Goal: Transaction & Acquisition: Purchase product/service

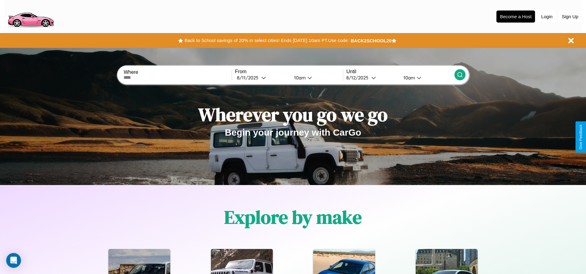
click at [178, 78] on input "text" at bounding box center [178, 77] width 108 height 5
type input "**********"
click at [262, 78] on icon at bounding box center [263, 77] width 5 height 5
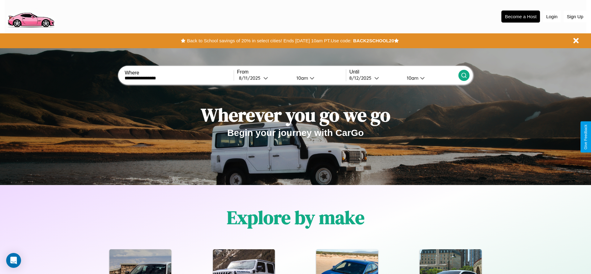
select select "*"
select select "****"
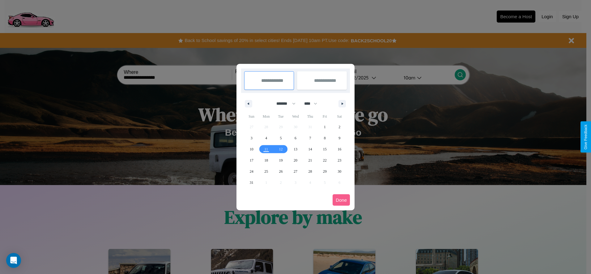
click at [283, 103] on select "******* ******** ***** ***** *** **** **** ****** ********* ******* ******** **…" at bounding box center [285, 104] width 26 height 10
select select "*"
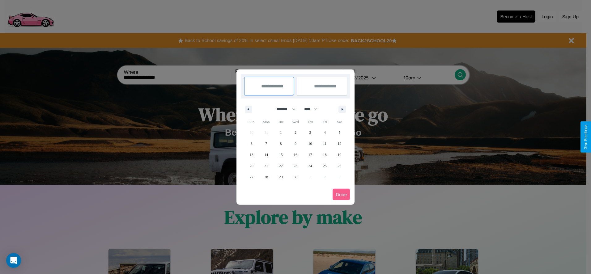
drag, startPoint x: 313, startPoint y: 109, endPoint x: 295, endPoint y: 124, distance: 23.3
click at [313, 109] on select "**** **** **** **** **** **** **** **** **** **** **** **** **** **** **** ****…" at bounding box center [310, 109] width 19 height 10
select select "****"
click at [251, 154] on span "12" at bounding box center [252, 154] width 4 height 11
type input "**********"
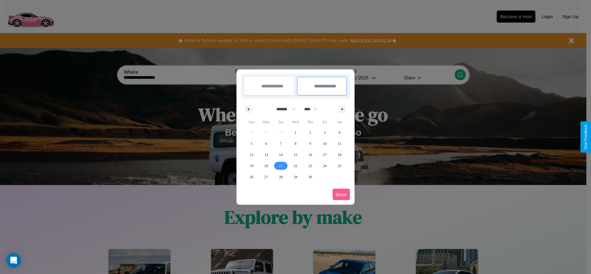
click at [281, 166] on span "21" at bounding box center [281, 165] width 4 height 11
type input "**********"
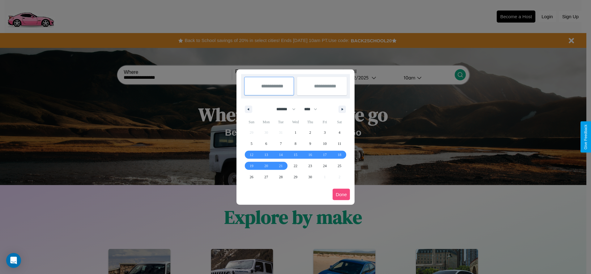
click at [341, 194] on button "Done" at bounding box center [340, 194] width 17 height 11
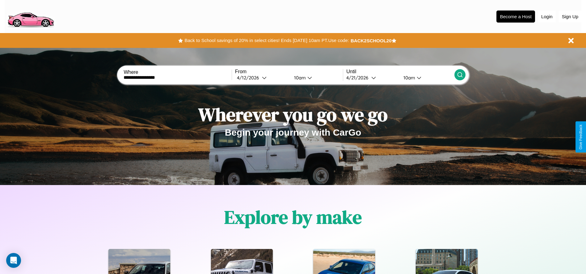
click at [460, 75] on icon at bounding box center [460, 75] width 6 height 6
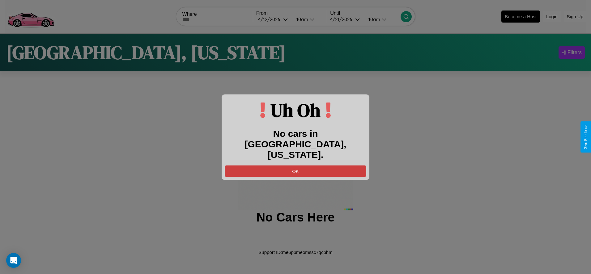
click at [295, 165] on button "OK" at bounding box center [295, 170] width 141 height 11
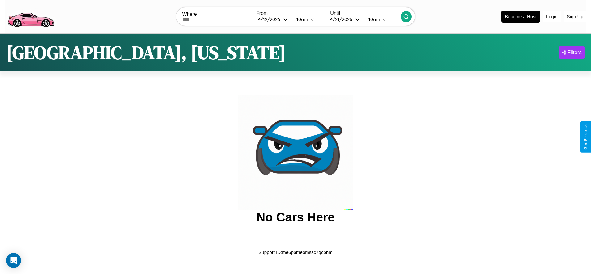
click at [31, 16] on img at bounding box center [31, 16] width 52 height 26
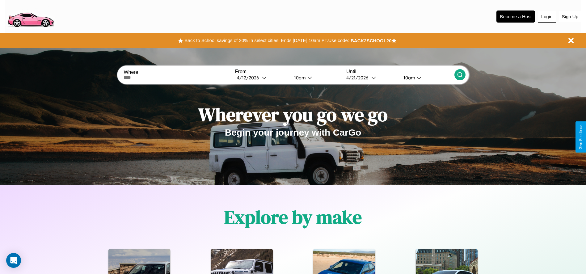
click at [547, 16] on button "Login" at bounding box center [547, 17] width 18 height 12
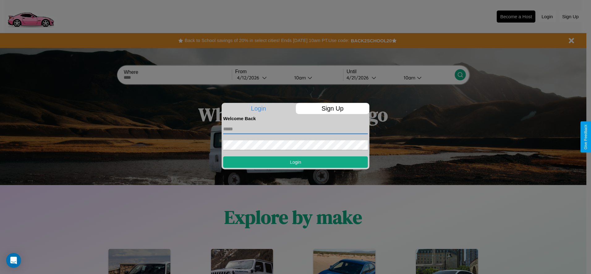
click at [295, 129] on input "text" at bounding box center [295, 129] width 145 height 10
type input "**********"
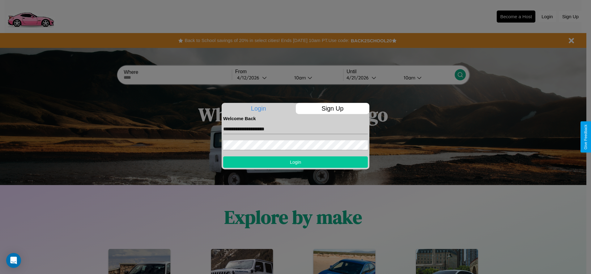
click at [295, 162] on button "Login" at bounding box center [295, 161] width 145 height 11
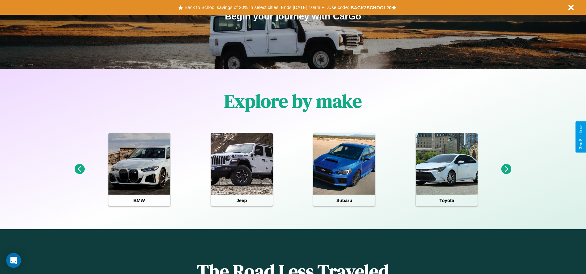
scroll to position [128, 0]
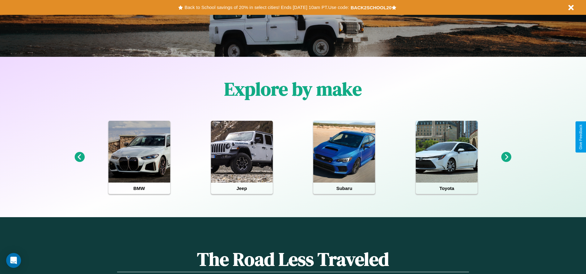
click at [506, 157] on icon at bounding box center [506, 157] width 10 height 10
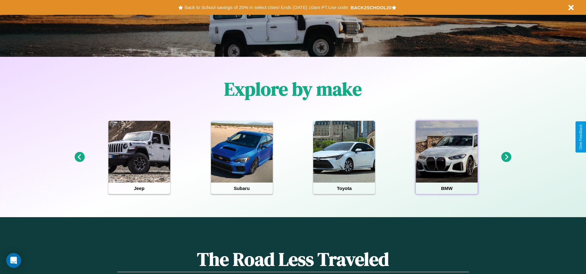
click at [447, 157] on div at bounding box center [447, 152] width 62 height 62
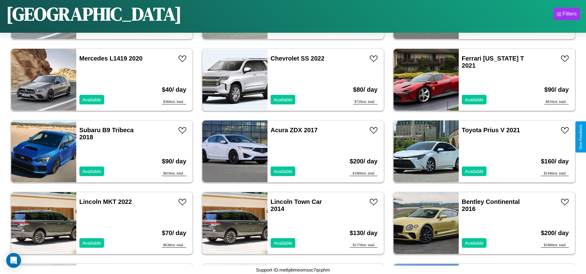
scroll to position [1932, 0]
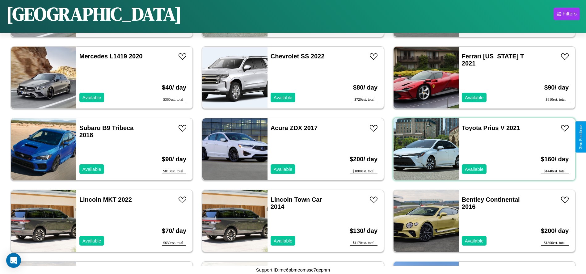
click at [480, 149] on div "Toyota Prius V 2021 Available" at bounding box center [494, 149] width 71 height 62
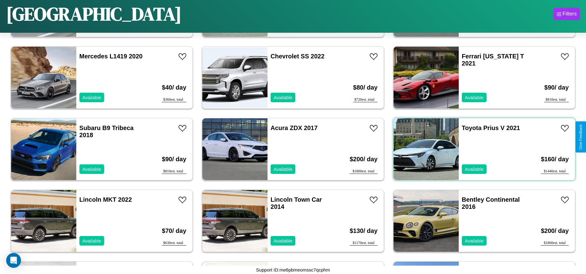
click at [480, 149] on div "Toyota Prius V 2021 Available" at bounding box center [494, 149] width 71 height 62
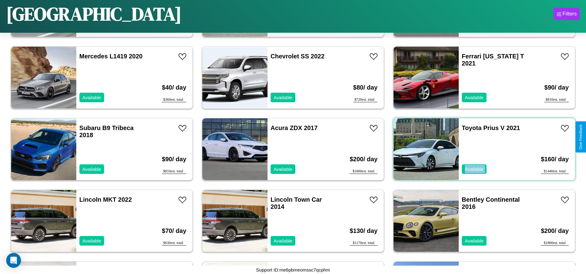
click at [480, 149] on div "Toyota Prius V 2021 Available" at bounding box center [494, 149] width 71 height 62
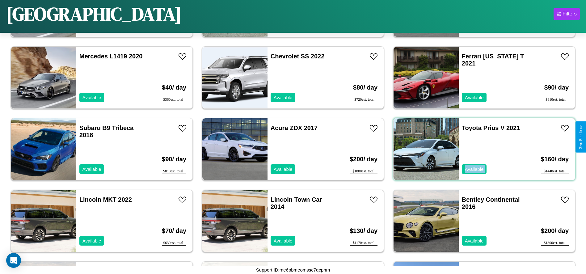
click at [480, 149] on div "Toyota Prius V 2021 Available" at bounding box center [494, 149] width 71 height 62
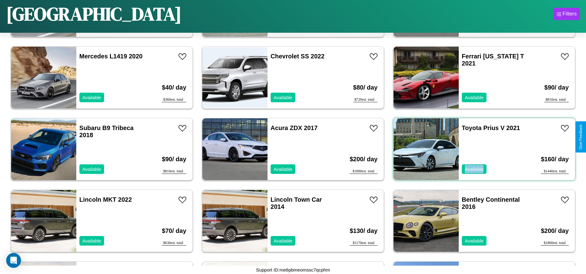
click at [480, 149] on div "Toyota Prius V 2021 Available" at bounding box center [494, 149] width 71 height 62
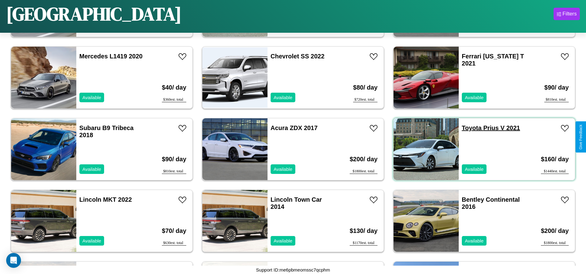
click at [468, 128] on link "Toyota Prius V 2021" at bounding box center [491, 128] width 58 height 7
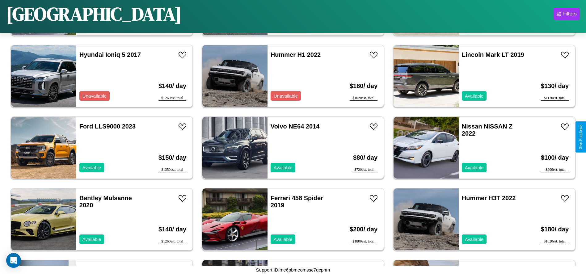
scroll to position [571, 0]
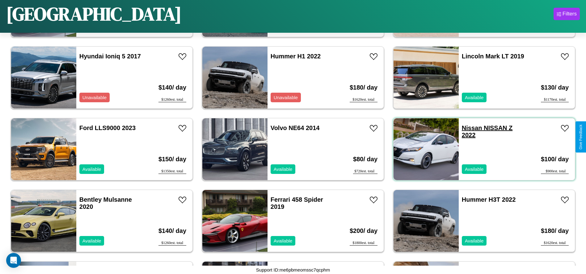
click at [468, 128] on link "Nissan NISSAN Z 2022" at bounding box center [487, 132] width 51 height 14
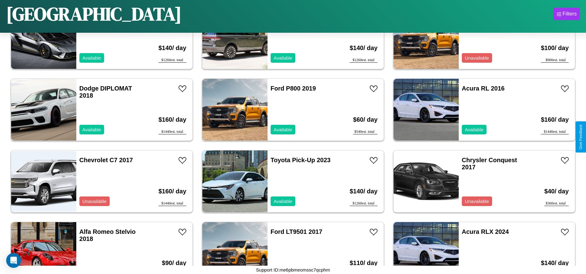
scroll to position [1144, 0]
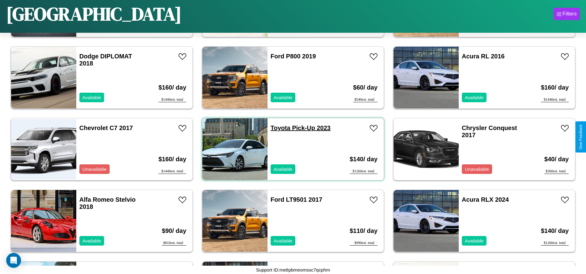
click at [278, 128] on link "Toyota Pick-Up 2023" at bounding box center [301, 128] width 60 height 7
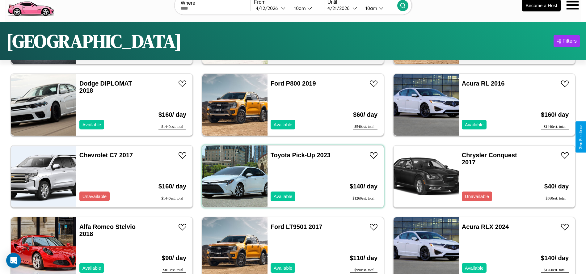
scroll to position [0, 0]
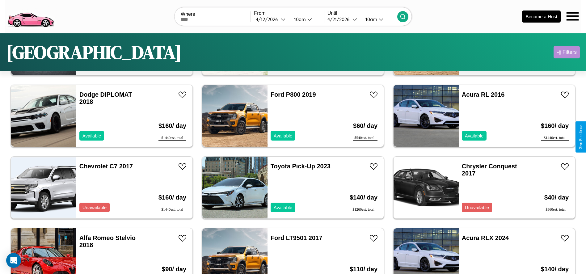
click at [567, 52] on div "Filters" at bounding box center [570, 52] width 14 height 6
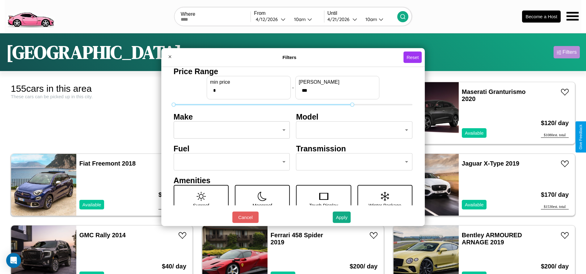
type input "***"
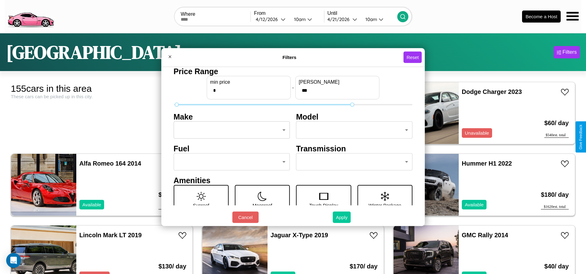
type input "*"
click at [342, 217] on button "Apply" at bounding box center [342, 217] width 18 height 11
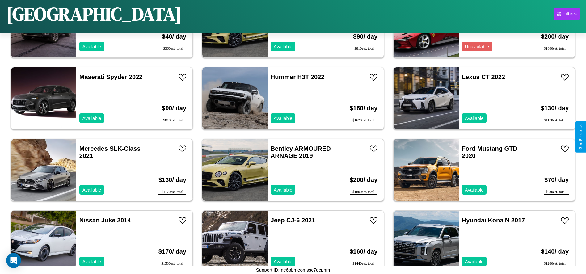
scroll to position [1646, 0]
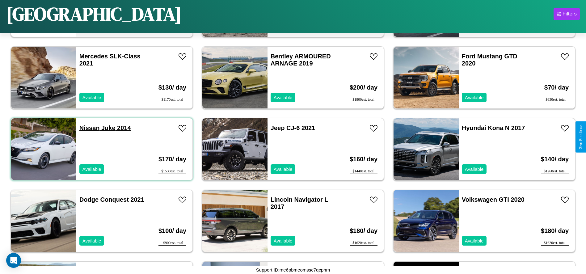
click at [89, 128] on link "Nissan Juke 2014" at bounding box center [105, 128] width 52 height 7
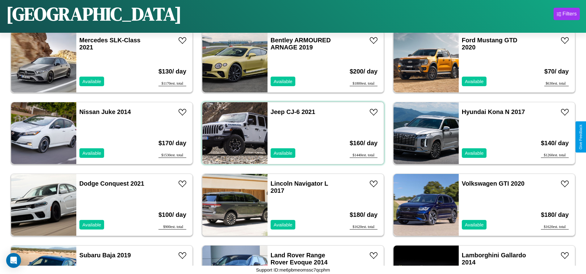
scroll to position [1717, 0]
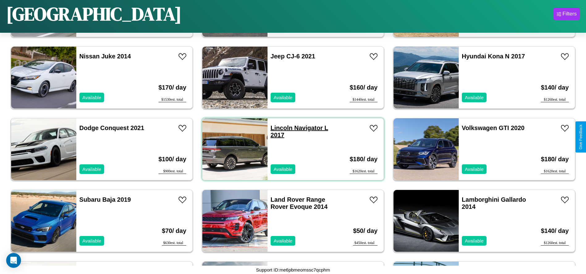
click at [279, 128] on link "Lincoln Navigator L 2017" at bounding box center [299, 132] width 57 height 14
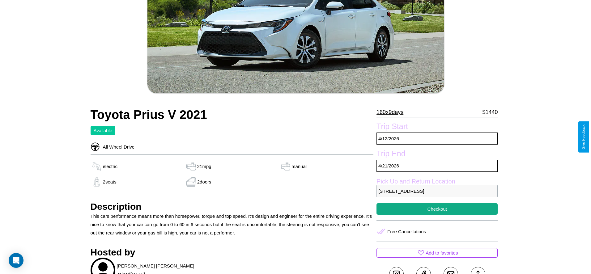
scroll to position [108, 0]
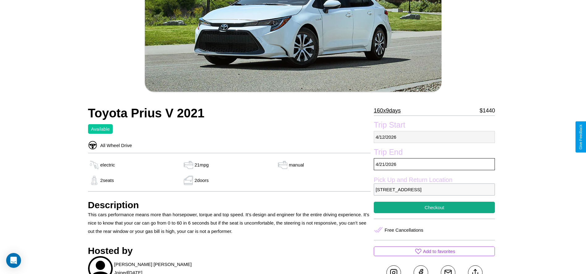
click at [434, 137] on p "4 / 12 / 2026" at bounding box center [434, 137] width 121 height 12
select select "*"
select select "****"
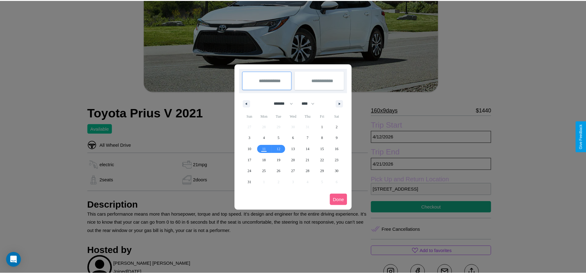
scroll to position [0, 0]
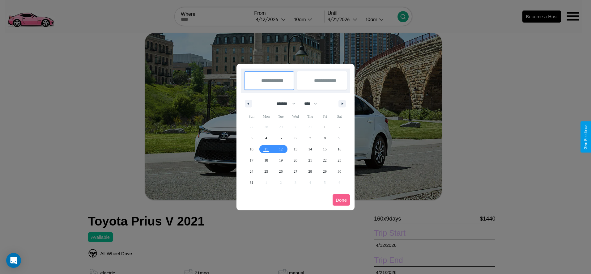
click at [271, 19] on div at bounding box center [295, 137] width 591 height 274
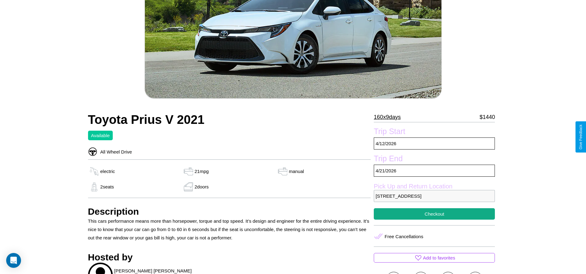
scroll to position [179, 0]
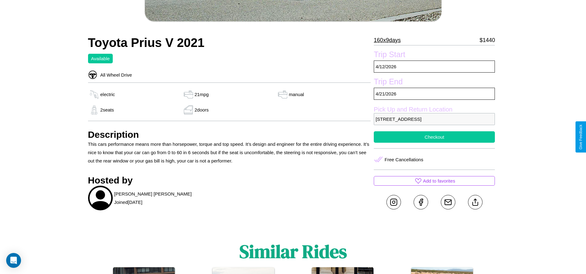
click at [434, 137] on button "Checkout" at bounding box center [434, 136] width 121 height 11
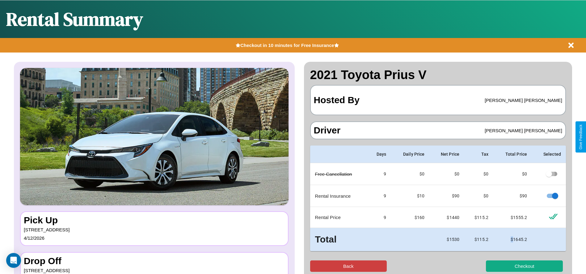
click at [348, 266] on button "Back" at bounding box center [348, 265] width 77 height 11
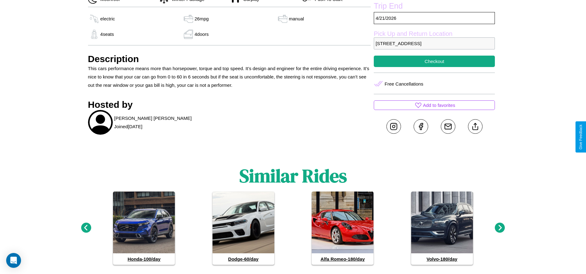
scroll to position [247, 0]
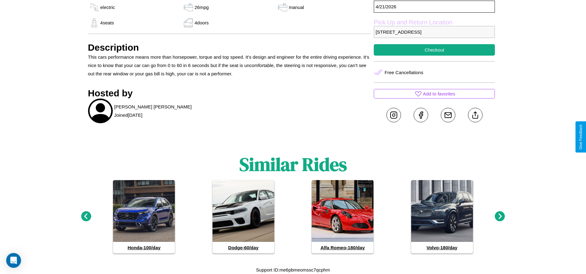
click at [500, 217] on icon at bounding box center [500, 216] width 10 height 10
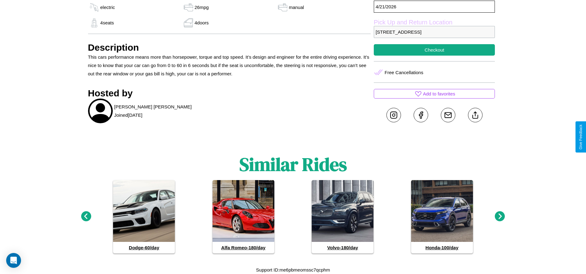
click at [500, 217] on icon at bounding box center [500, 216] width 10 height 10
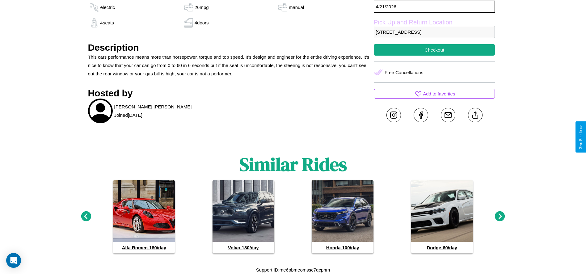
click at [500, 217] on icon at bounding box center [500, 216] width 10 height 10
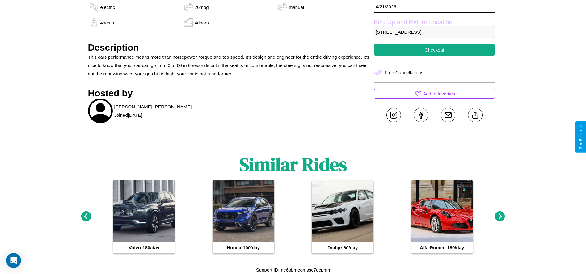
click at [500, 217] on icon at bounding box center [500, 216] width 10 height 10
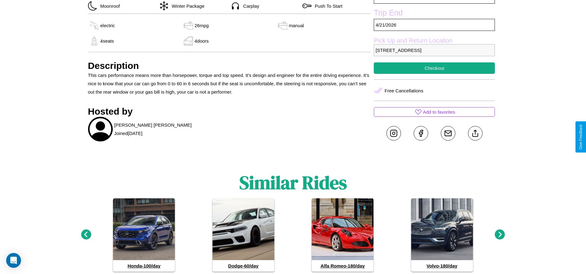
scroll to position [225, 0]
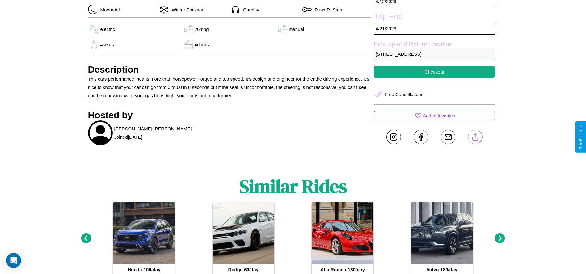
click at [475, 137] on line at bounding box center [475, 136] width 0 height 4
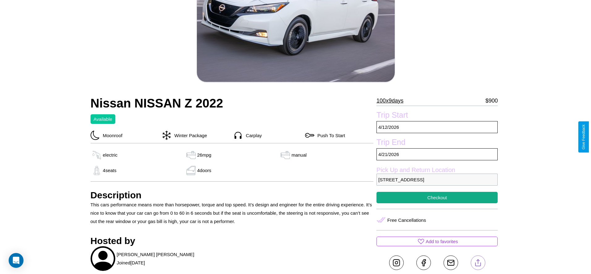
scroll to position [89, 0]
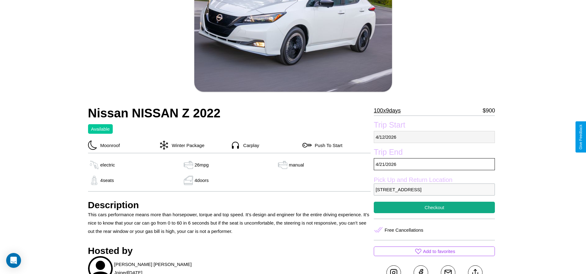
click at [434, 137] on p "4 / 12 / 2026" at bounding box center [434, 137] width 121 height 12
select select "*"
select select "****"
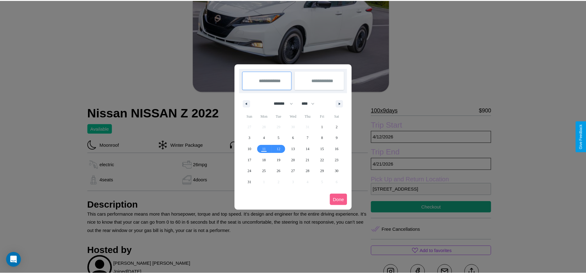
scroll to position [0, 0]
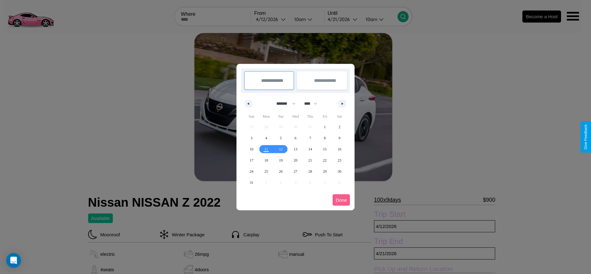
click at [271, 19] on div at bounding box center [295, 137] width 591 height 274
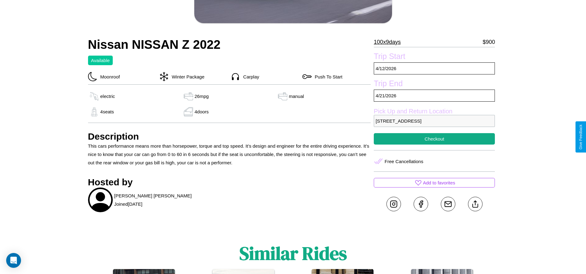
scroll to position [160, 0]
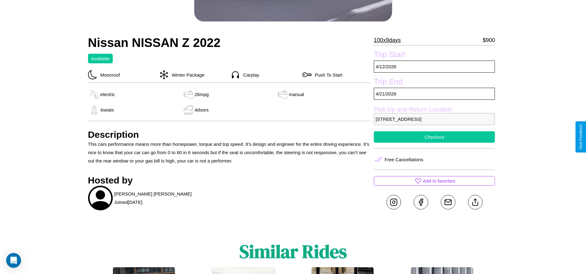
click at [434, 137] on button "Checkout" at bounding box center [434, 136] width 121 height 11
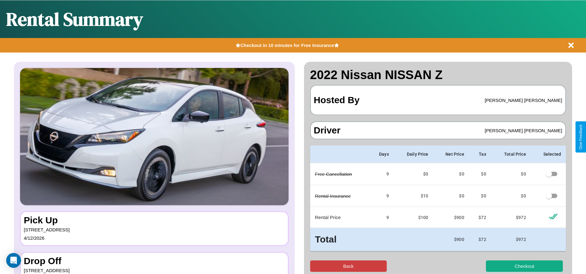
click at [348, 266] on button "Back" at bounding box center [348, 265] width 77 height 11
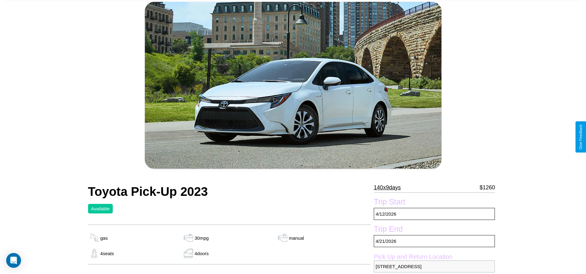
scroll to position [82, 0]
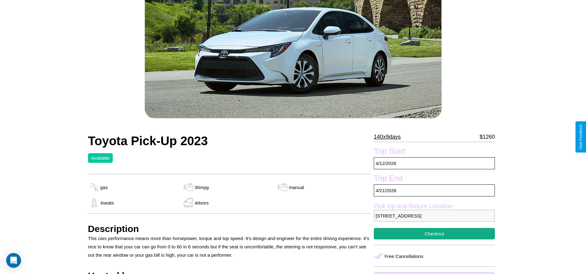
click at [390, 137] on p "140 x 9 days" at bounding box center [387, 137] width 27 height 10
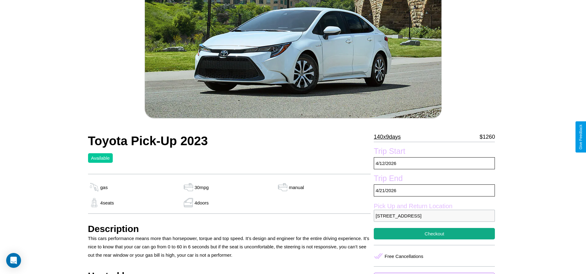
click at [390, 137] on p "140 x 9 days" at bounding box center [387, 137] width 27 height 10
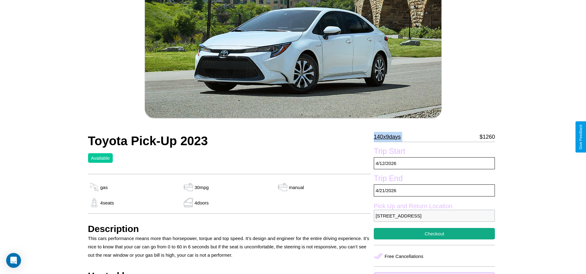
click at [390, 137] on p "140 x 9 days" at bounding box center [387, 137] width 27 height 10
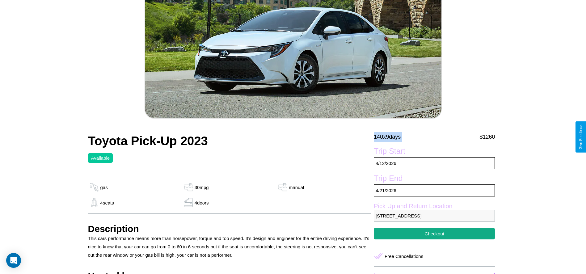
click at [390, 137] on p "140 x 9 days" at bounding box center [387, 137] width 27 height 10
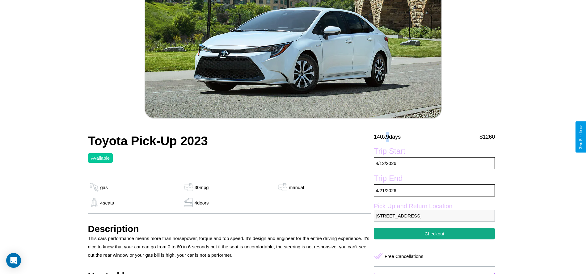
click at [390, 137] on p "140 x 9 days" at bounding box center [387, 137] width 27 height 10
